Goal: Find contact information: Find contact information

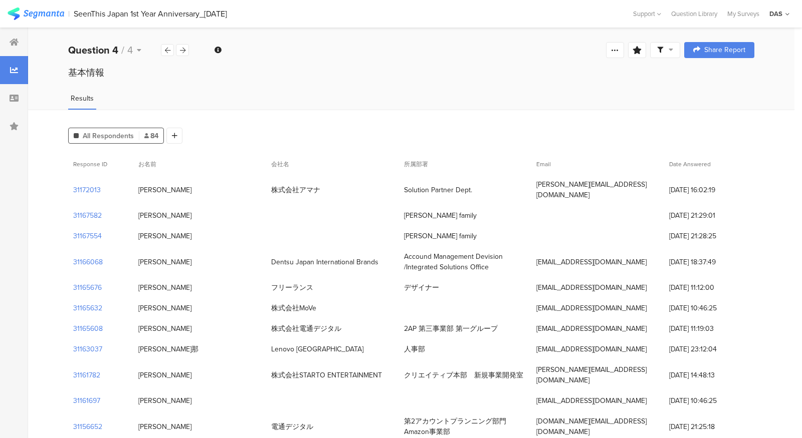
drag, startPoint x: 399, startPoint y: 185, endPoint x: 474, endPoint y: 186, distance: 74.7
click at [474, 186] on div "Solution Partner Dept." at bounding box center [465, 190] width 133 height 21
copy div "Solution Partner Dept."
drag, startPoint x: 174, startPoint y: 183, endPoint x: 135, endPoint y: 183, distance: 39.6
click at [135, 183] on div "[PERSON_NAME]" at bounding box center [199, 190] width 133 height 21
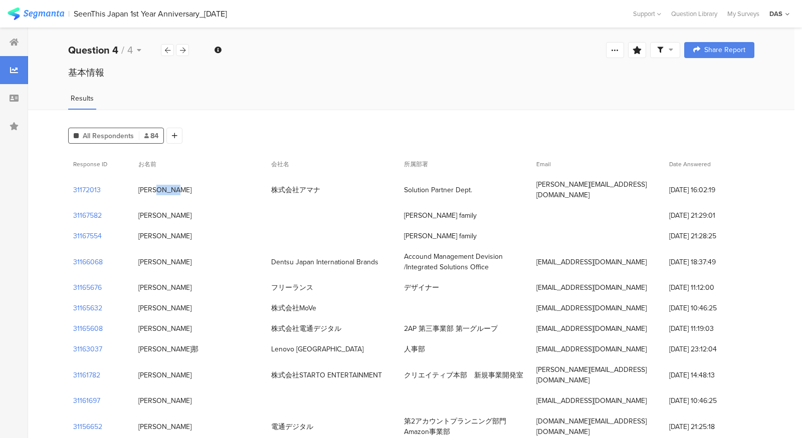
copy div "[PERSON_NAME]"
drag, startPoint x: 534, startPoint y: 184, endPoint x: 605, endPoint y: 185, distance: 70.7
click at [605, 185] on div "[PERSON_NAME][EMAIL_ADDRESS][DOMAIN_NAME]" at bounding box center [597, 189] width 133 height 31
copy div "[PERSON_NAME][EMAIL_ADDRESS][DOMAIN_NAME]"
